Goal: Task Accomplishment & Management: Use online tool/utility

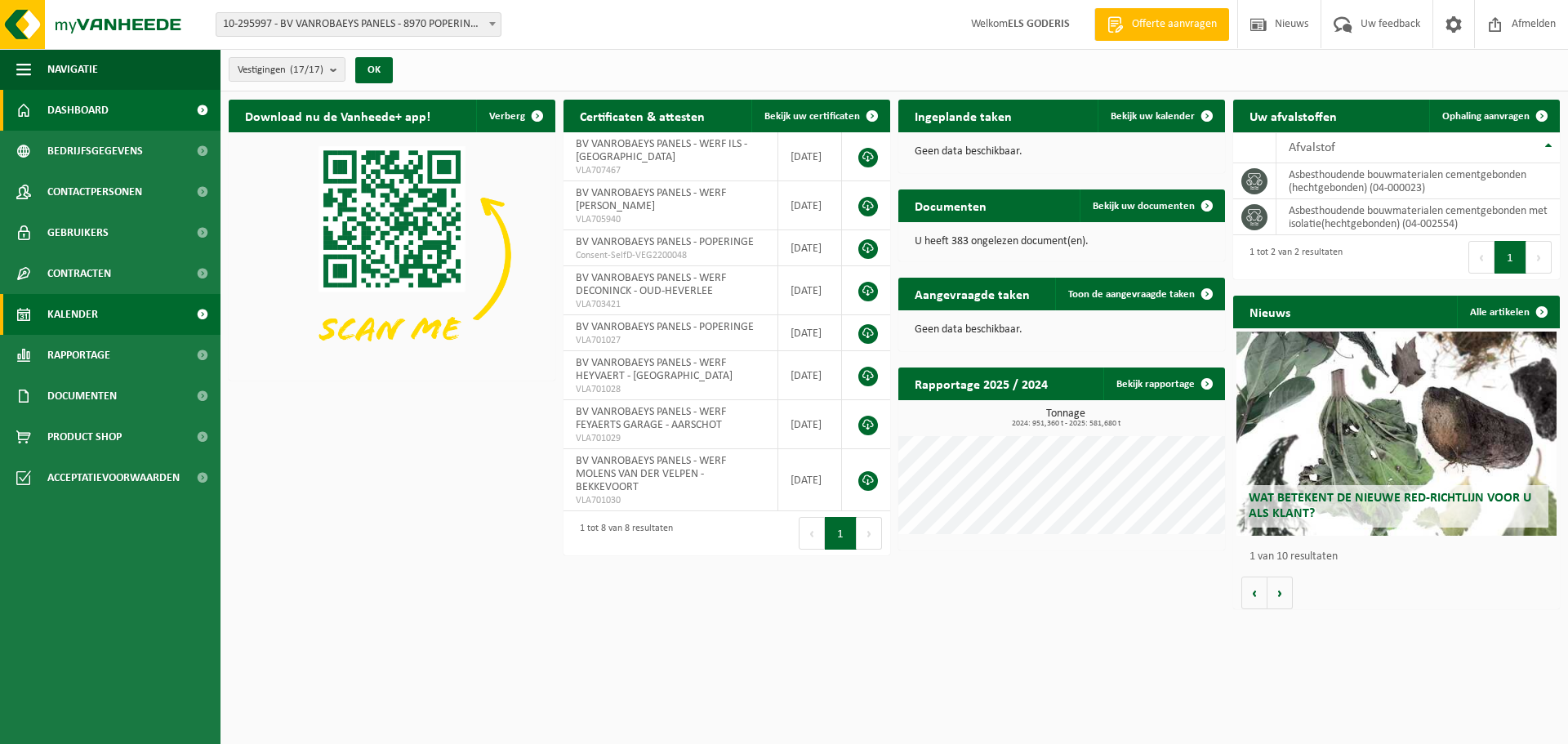
click at [93, 323] on span "Kalender" at bounding box center [73, 314] width 50 height 41
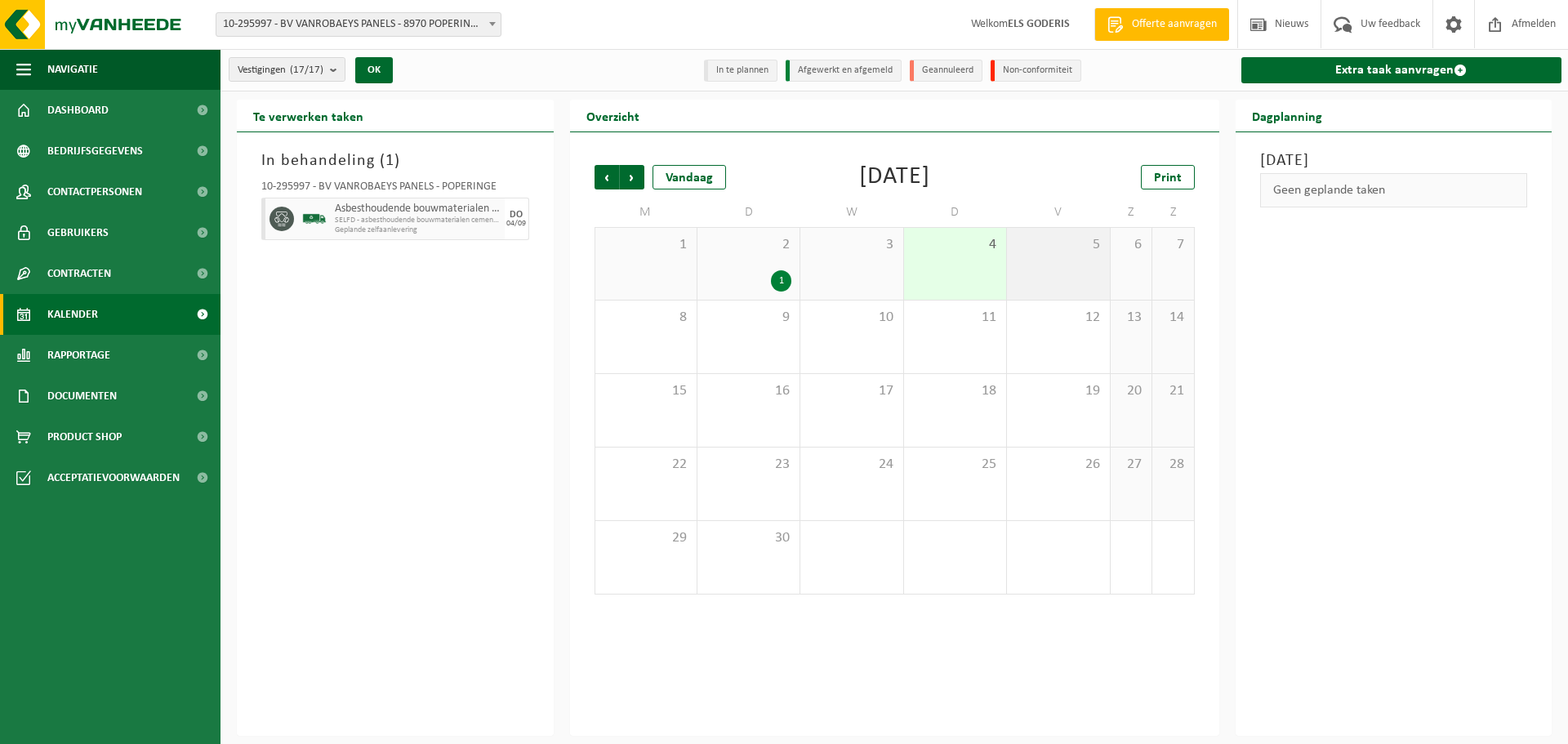
click at [1031, 277] on div "5" at bounding box center [1057, 264] width 102 height 72
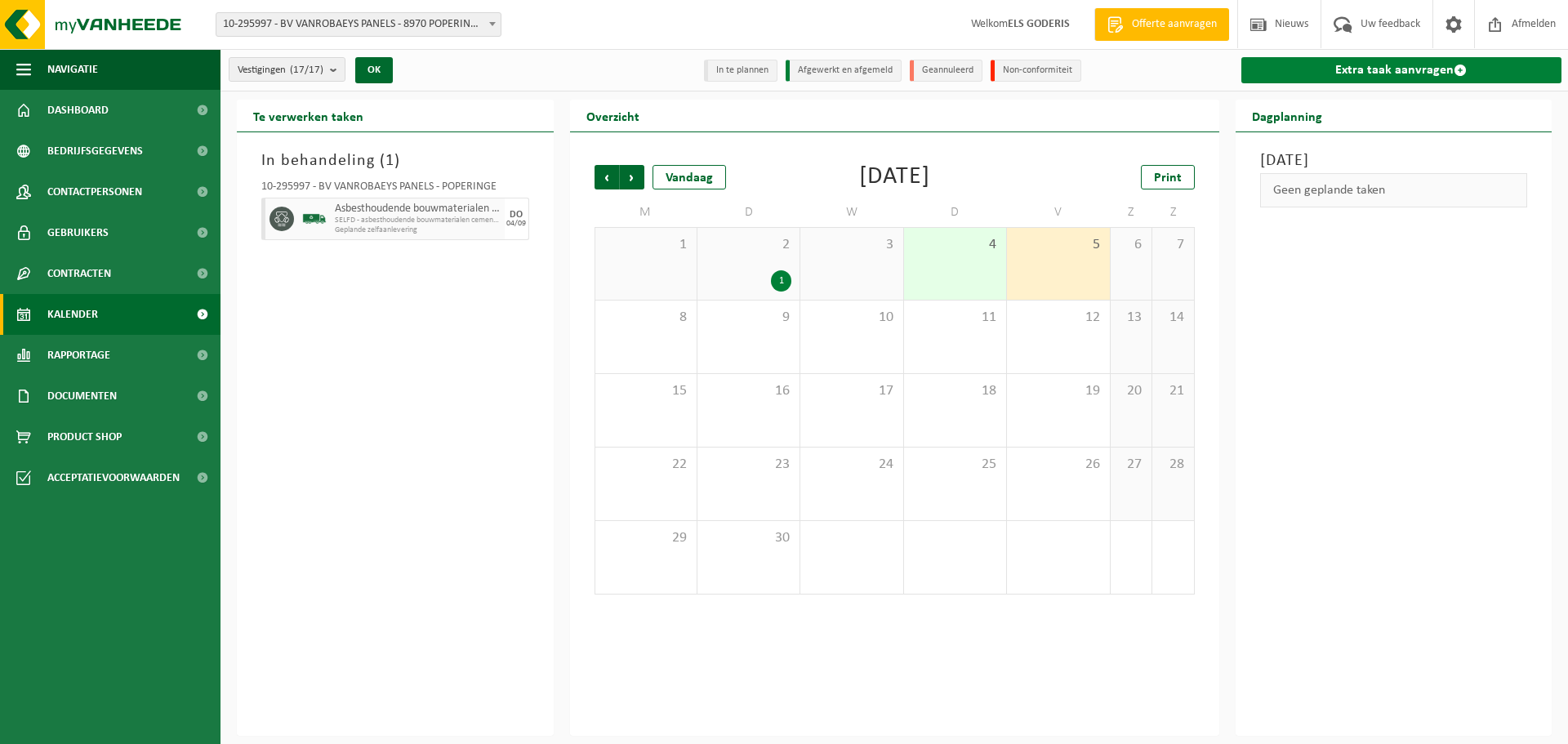
click at [1332, 73] on link "Extra taak aanvragen" at bounding box center [1401, 71] width 321 height 27
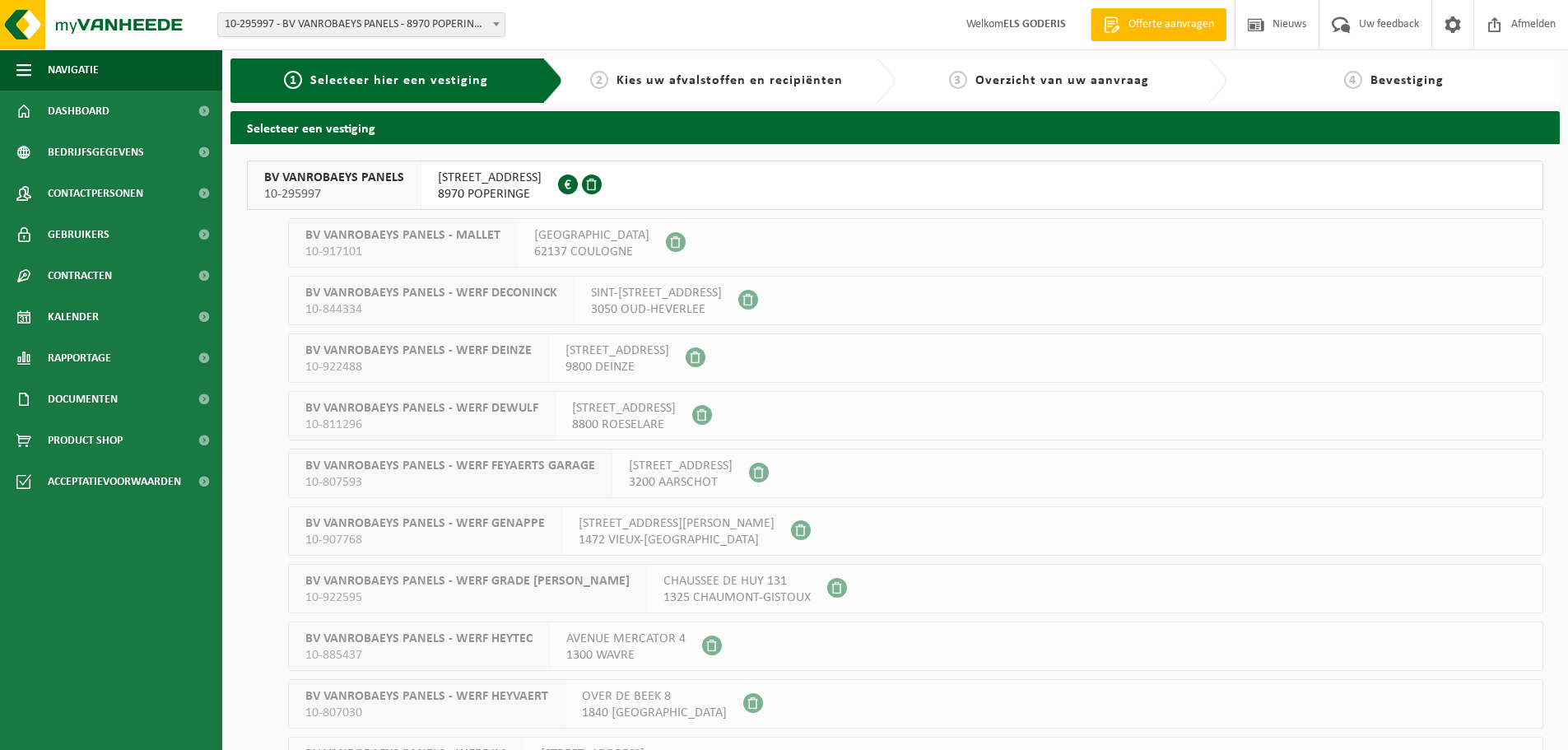
click at [316, 180] on span "BV VANROBAEYS PANELS" at bounding box center [333, 177] width 140 height 16
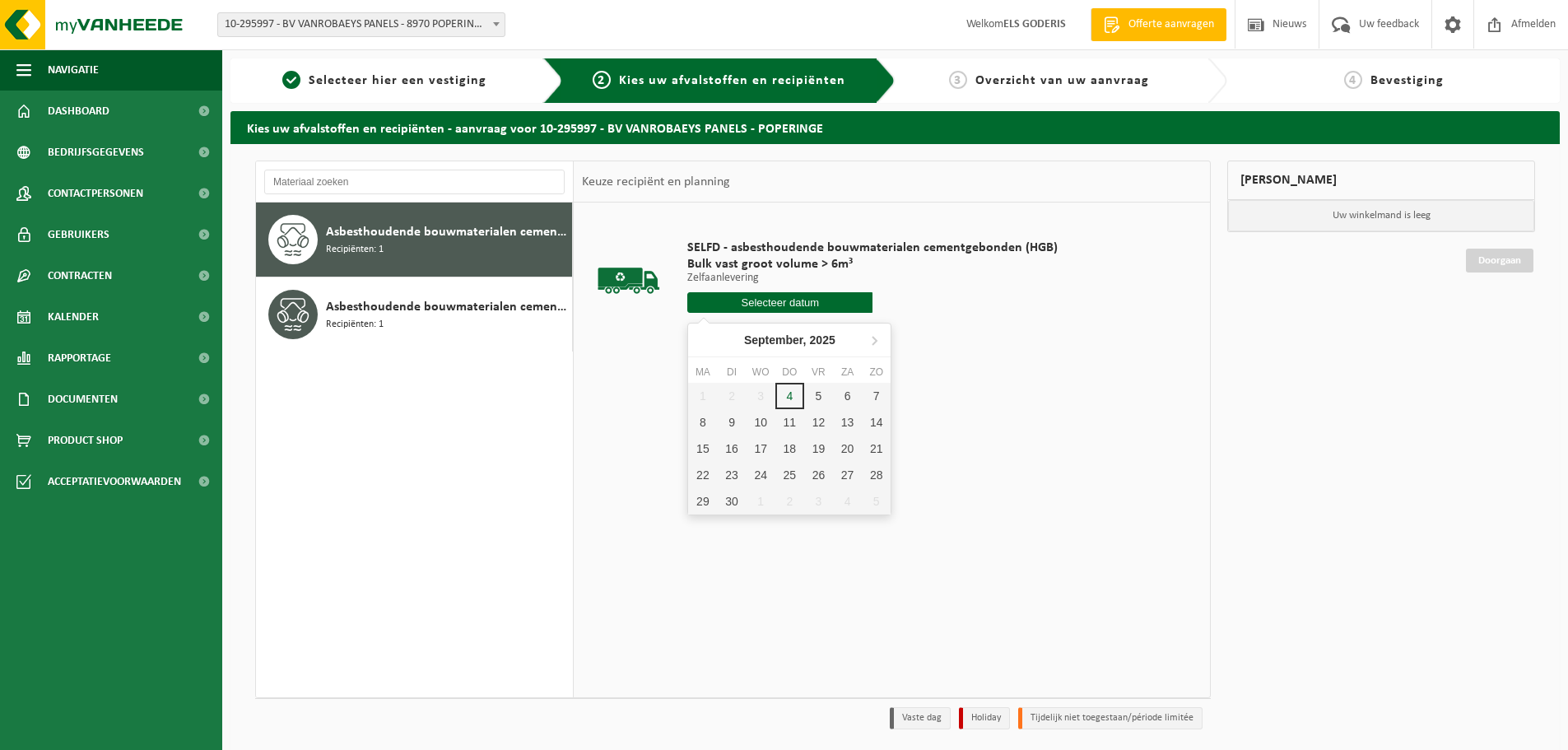
click at [724, 297] on input "text" at bounding box center [780, 302] width 185 height 21
click at [811, 390] on div "5" at bounding box center [818, 396] width 29 height 27
type input "Van 2025-09-05"
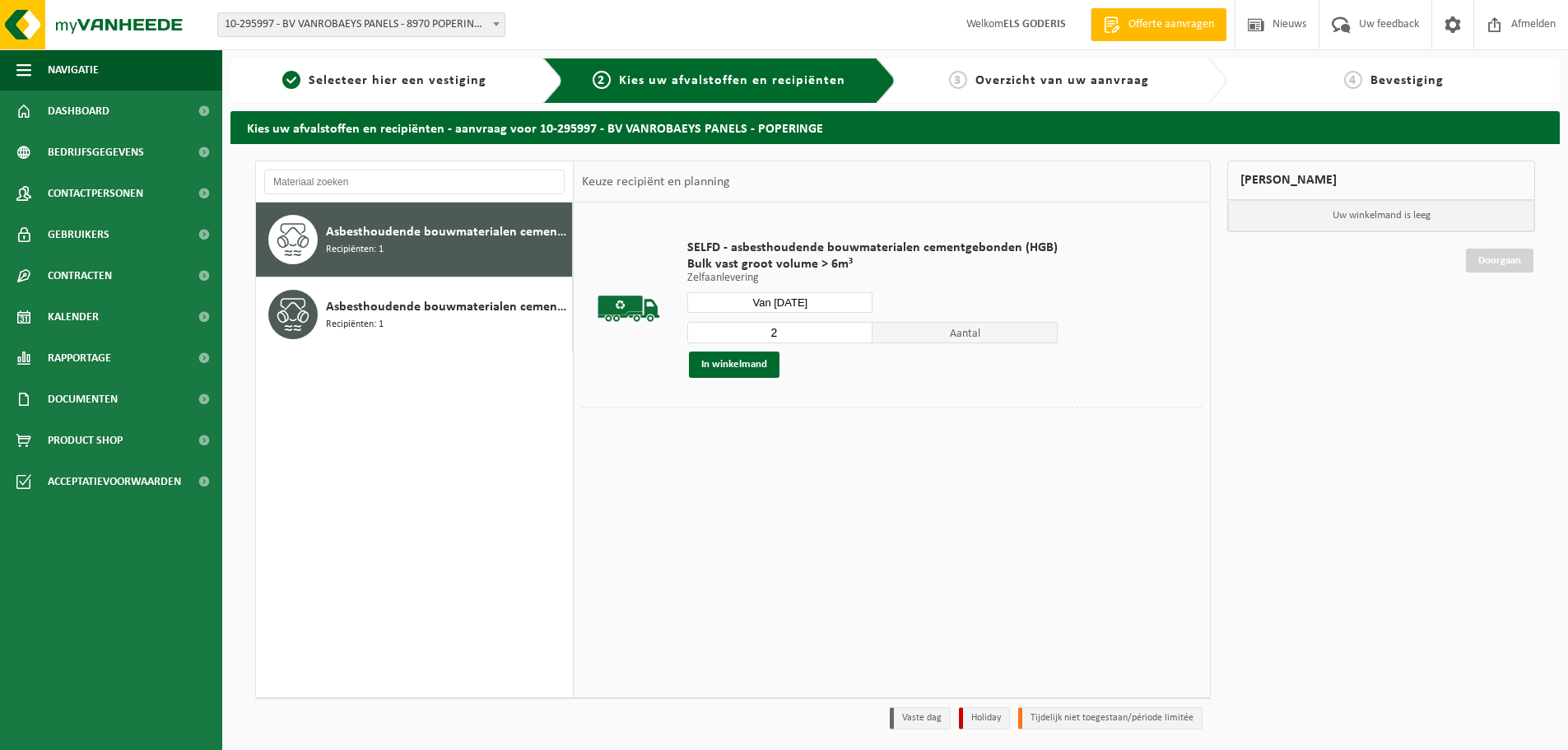
click at [857, 327] on input "2" at bounding box center [780, 333] width 185 height 21
type input "1"
click at [853, 335] on input "1" at bounding box center [780, 333] width 185 height 21
click at [760, 366] on button "In winkelmand" at bounding box center [735, 365] width 91 height 27
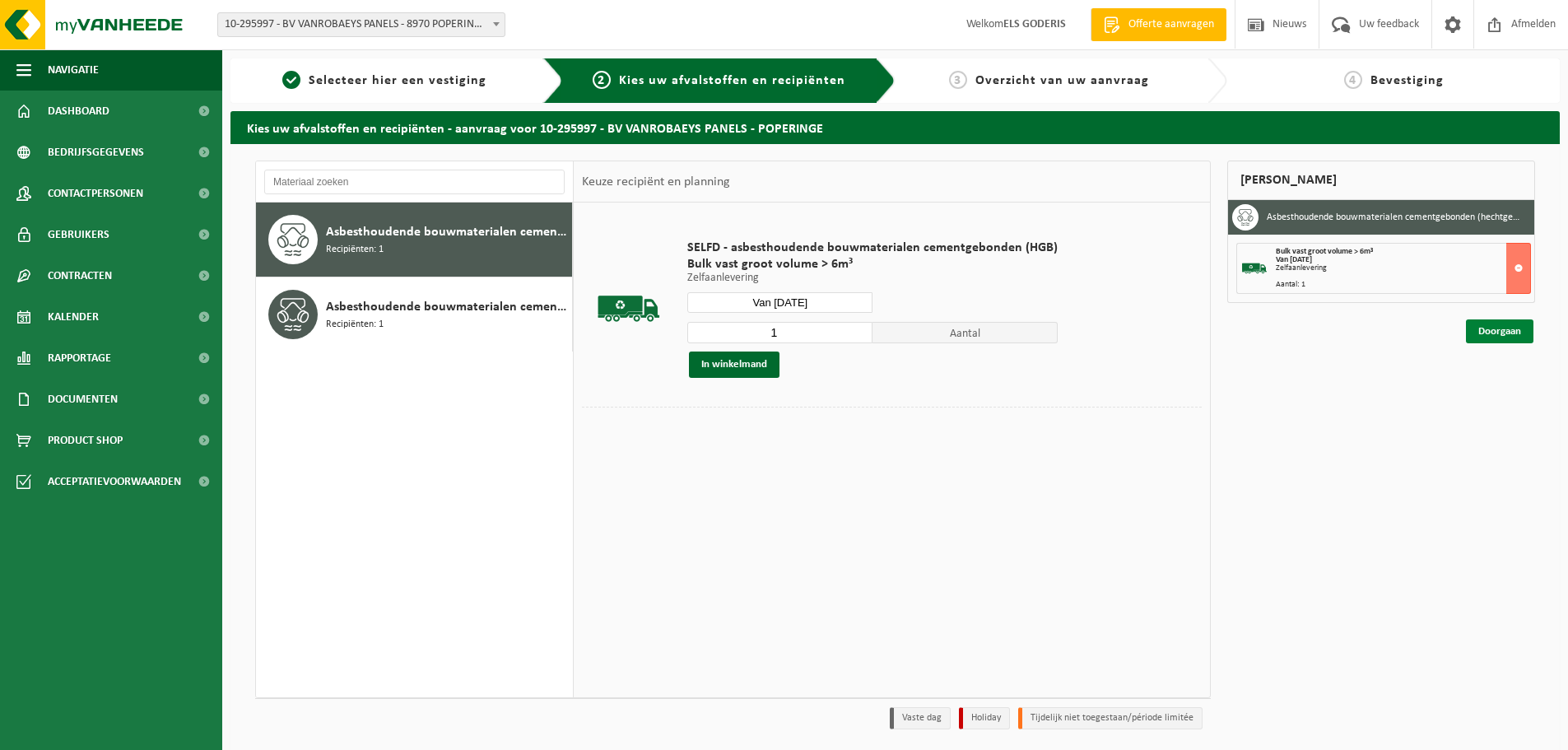
click at [1474, 334] on link "Doorgaan" at bounding box center [1499, 331] width 68 height 24
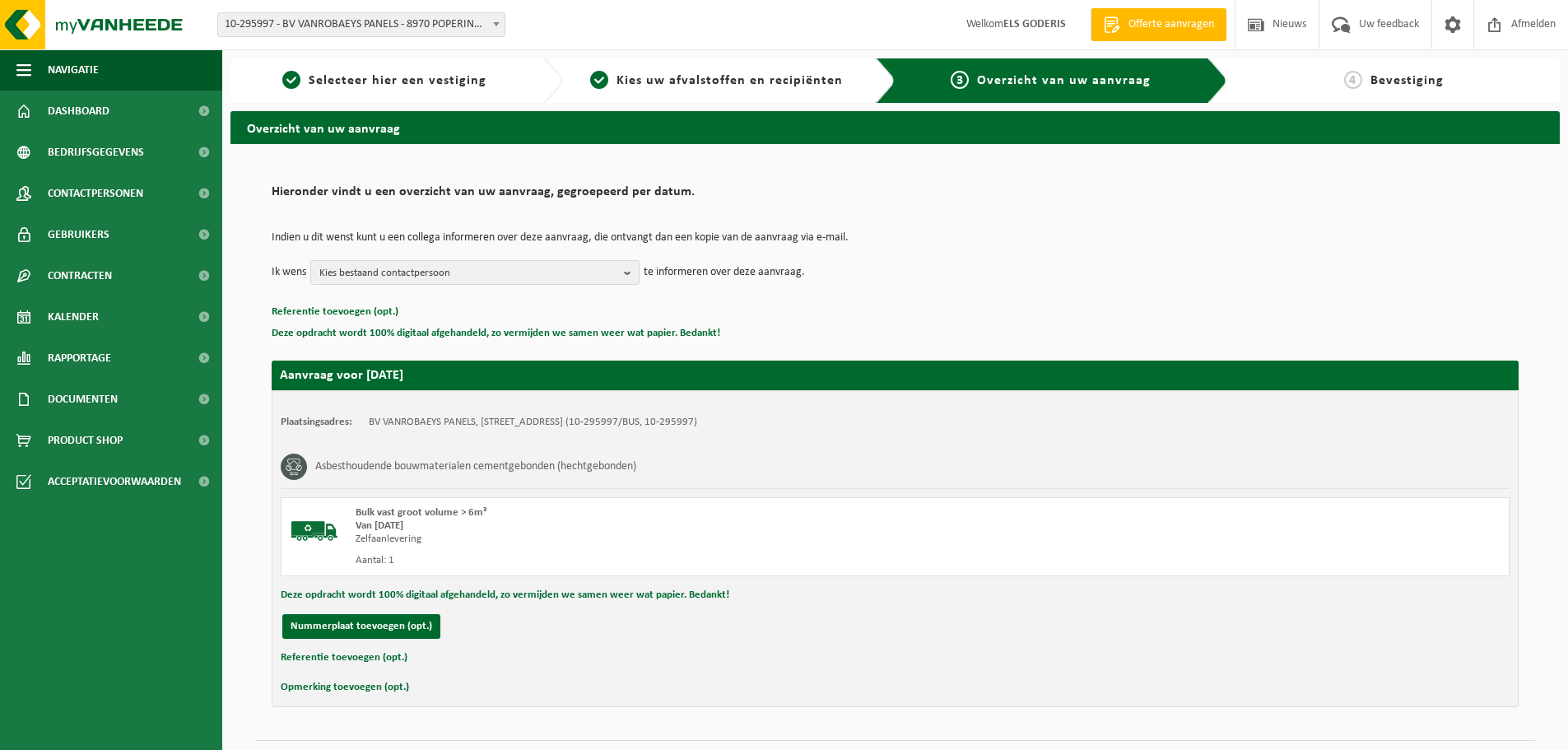
click at [350, 660] on button "Referentie toevoegen (opt.)" at bounding box center [344, 658] width 127 height 21
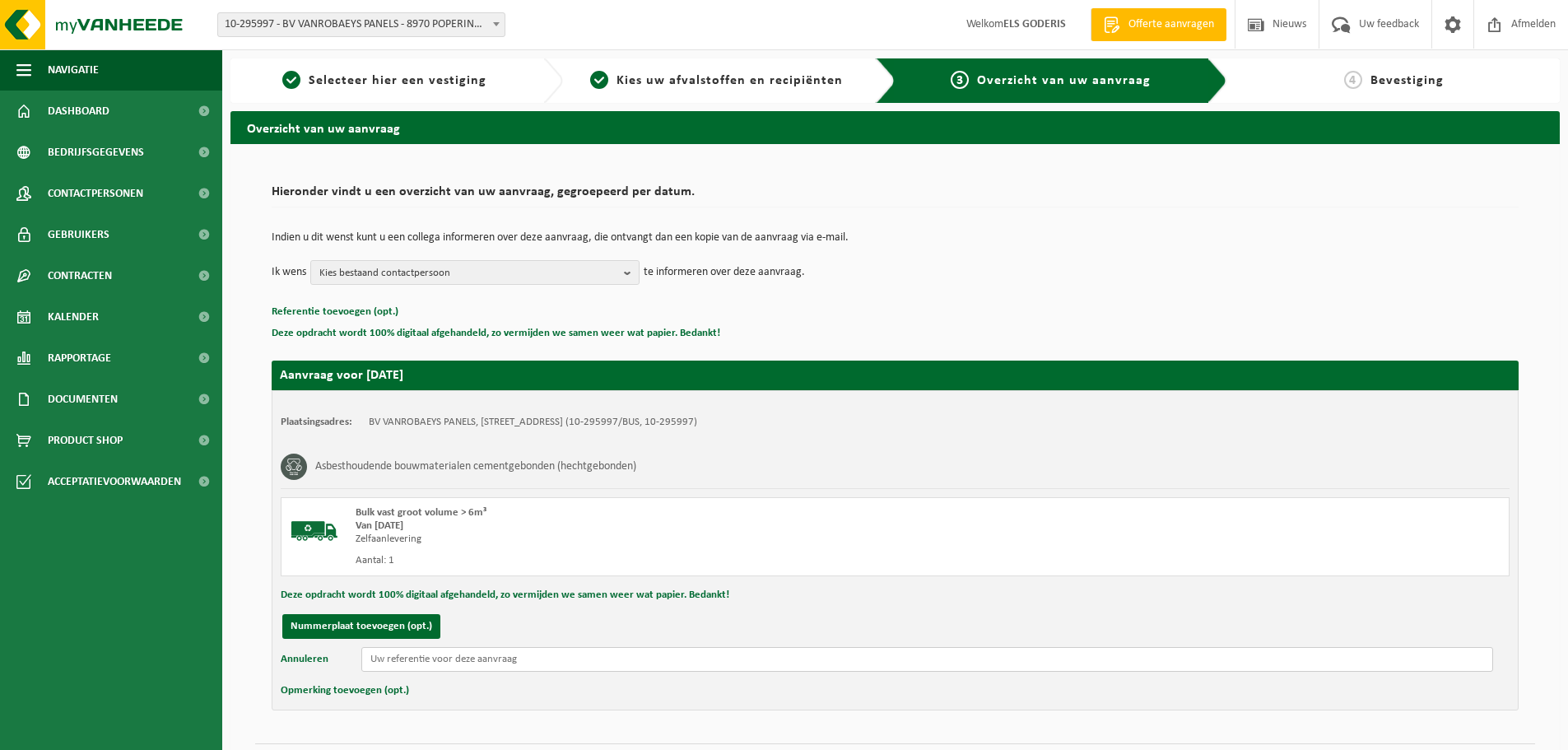
click at [402, 655] on input "text" at bounding box center [927, 660] width 1132 height 25
click at [488, 663] on input "Mosselhandel Bart -" at bounding box center [927, 660] width 1132 height 25
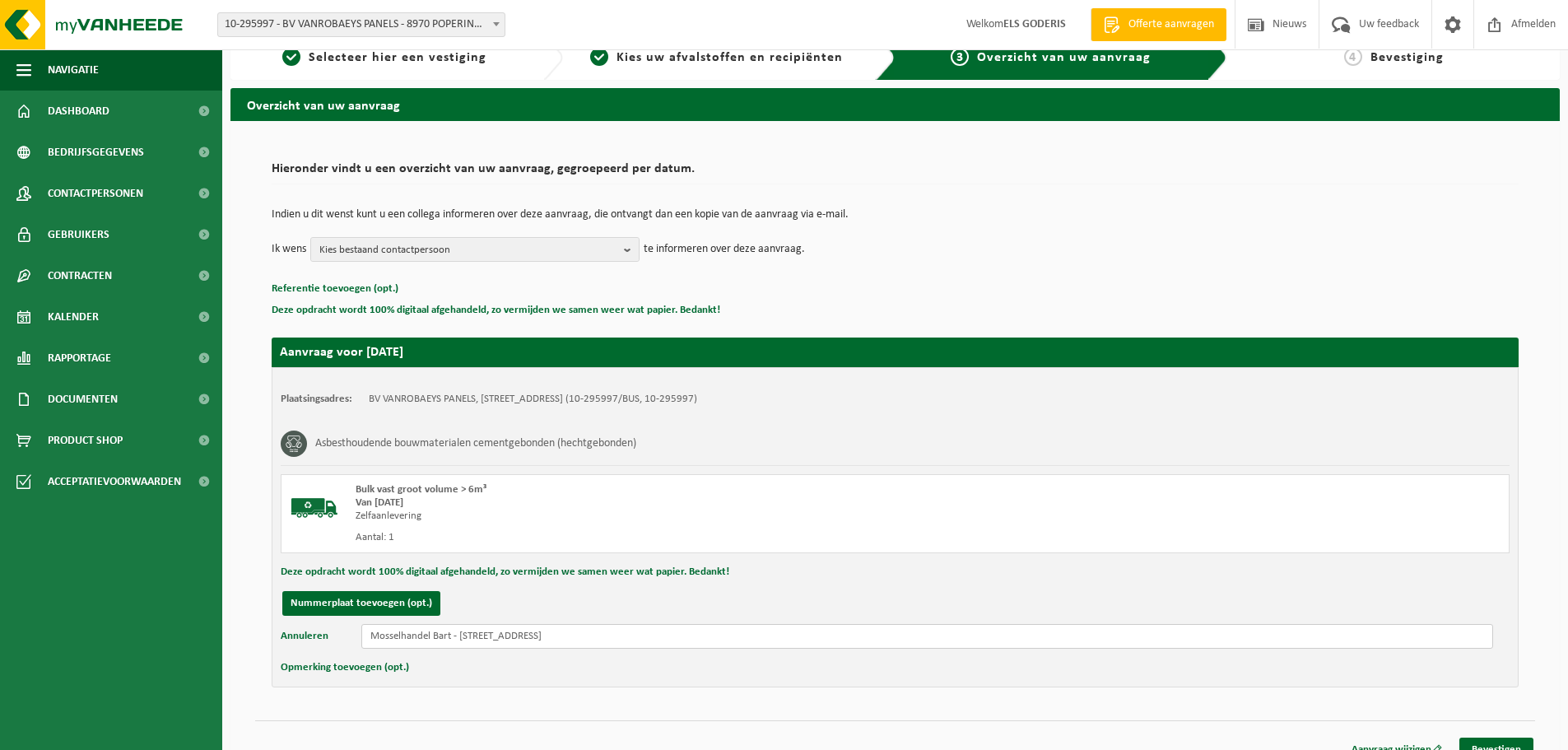
scroll to position [44, 0]
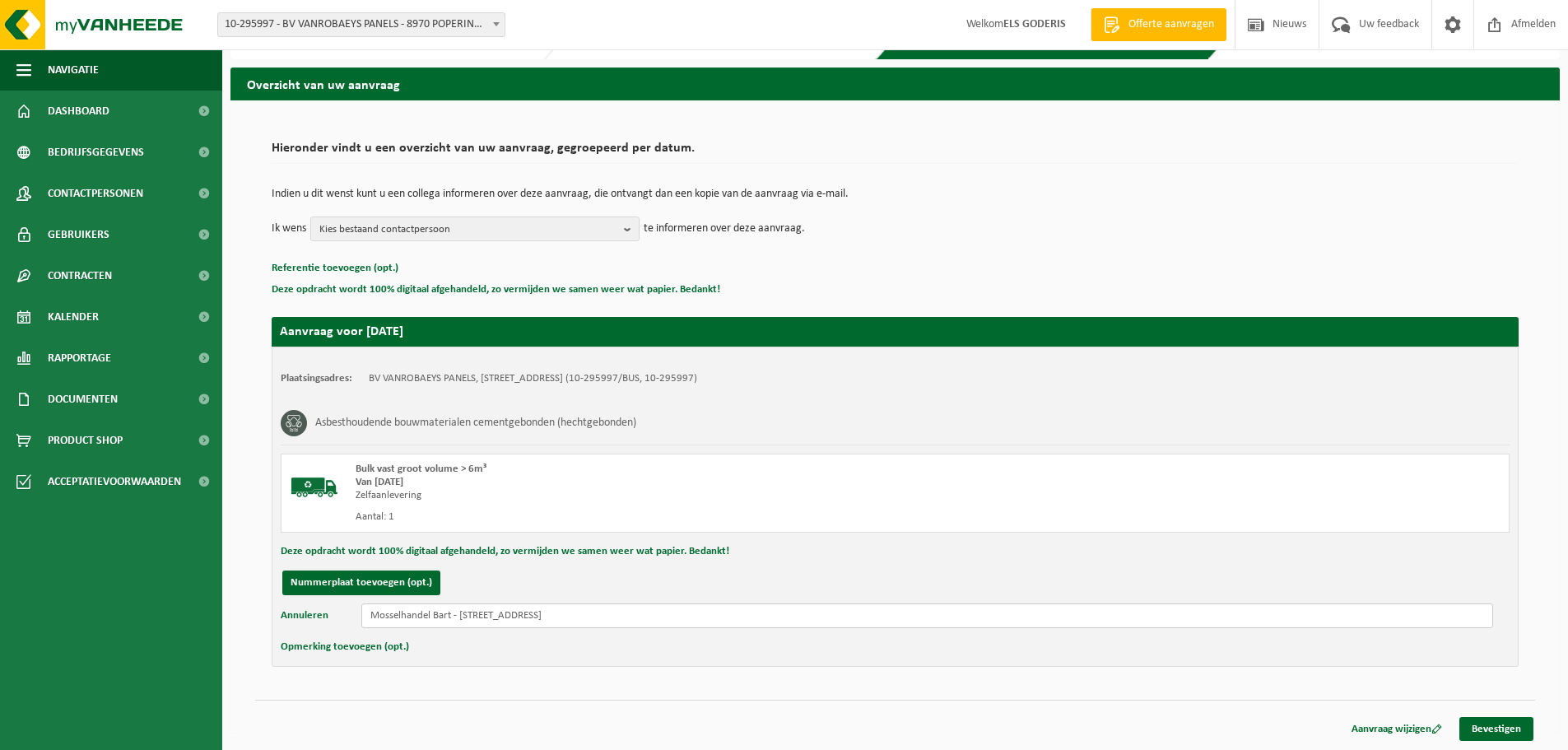
type input "Mosselhandel Bart - Ambachtenstraat 2 - Blankenberge"
click at [757, 648] on div "Opmerking toevoegen (opt.)" at bounding box center [895, 647] width 1229 height 21
click at [1469, 729] on link "Bevestigen" at bounding box center [1496, 729] width 74 height 24
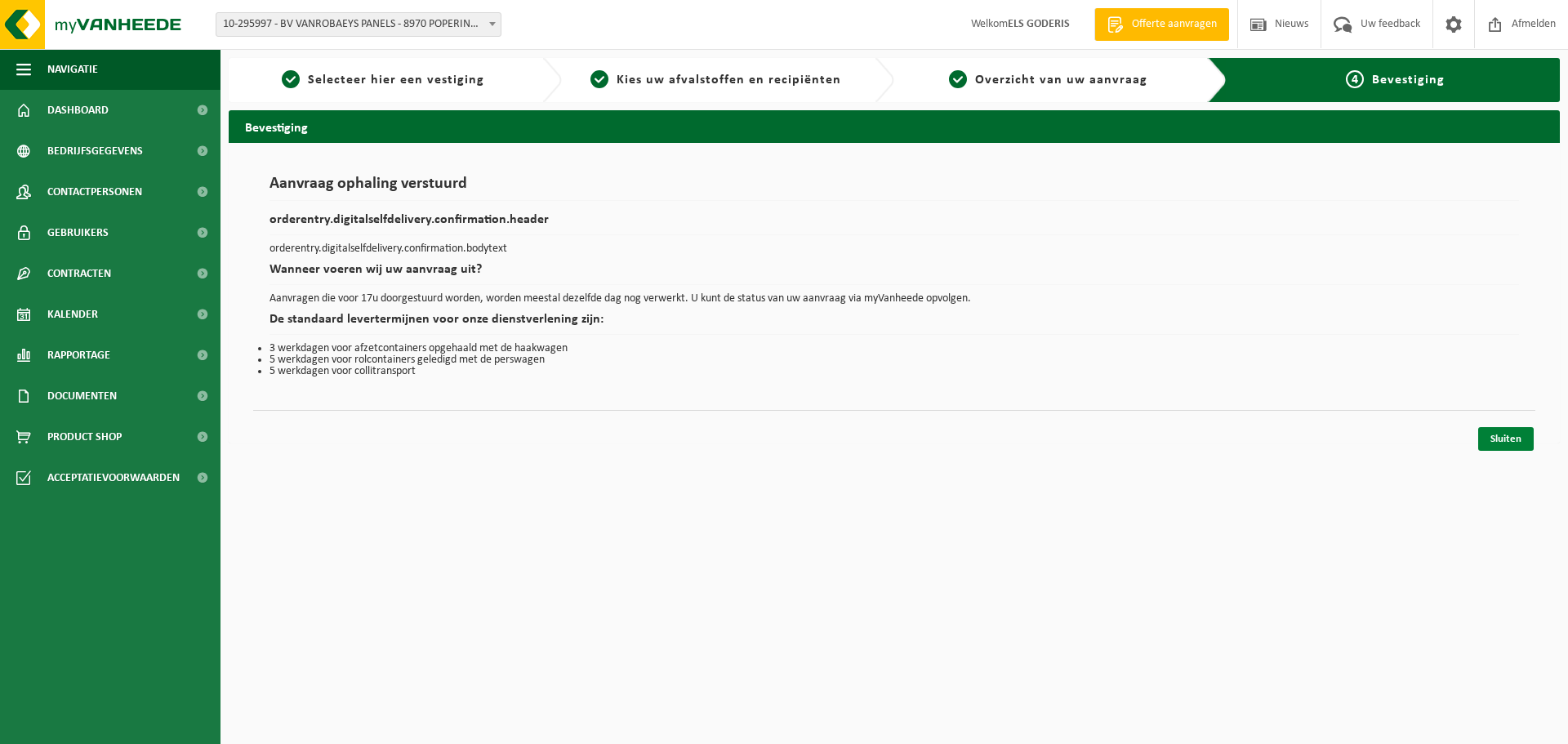
click at [1506, 444] on link "Sluiten" at bounding box center [1505, 439] width 56 height 24
